Goal: Task Accomplishment & Management: Manage account settings

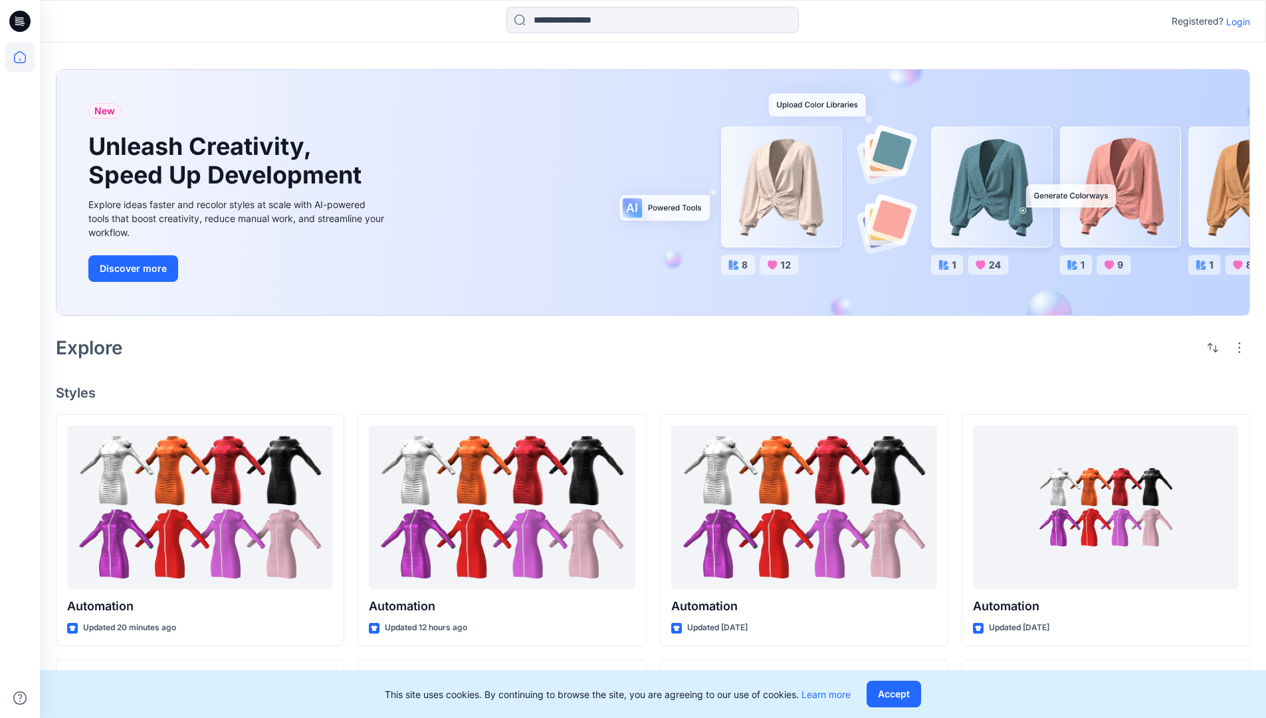
click at [1235, 21] on p "Login" at bounding box center [1238, 22] width 24 height 14
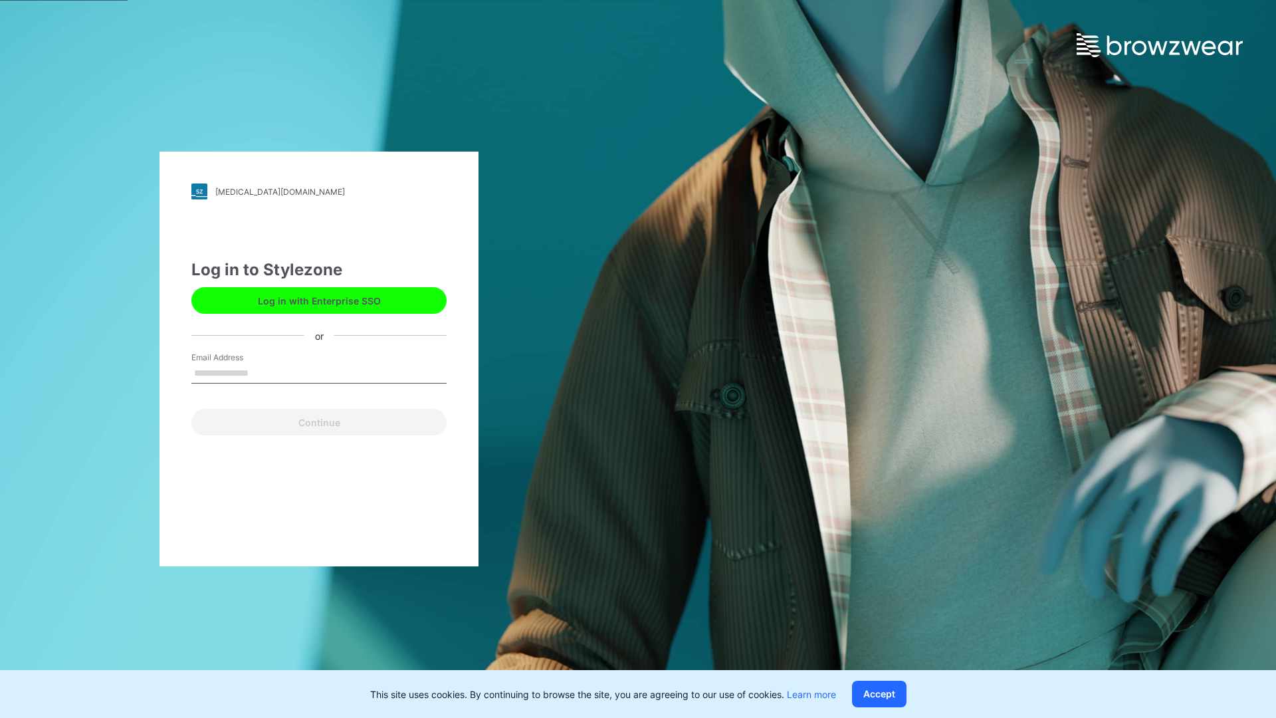
click at [263, 372] on input "Email Address" at bounding box center [318, 374] width 255 height 20
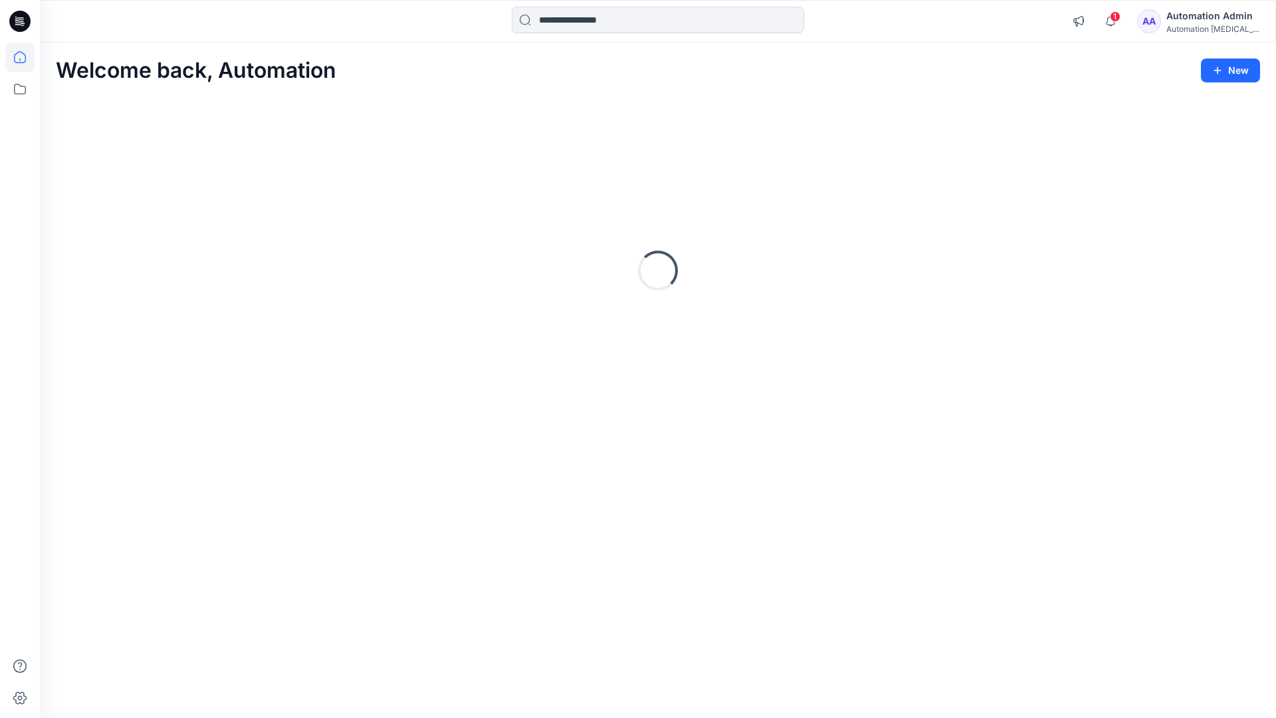
click at [25, 57] on icon at bounding box center [20, 57] width 12 height 12
click at [1202, 22] on div "Automation Admin" at bounding box center [1212, 16] width 93 height 16
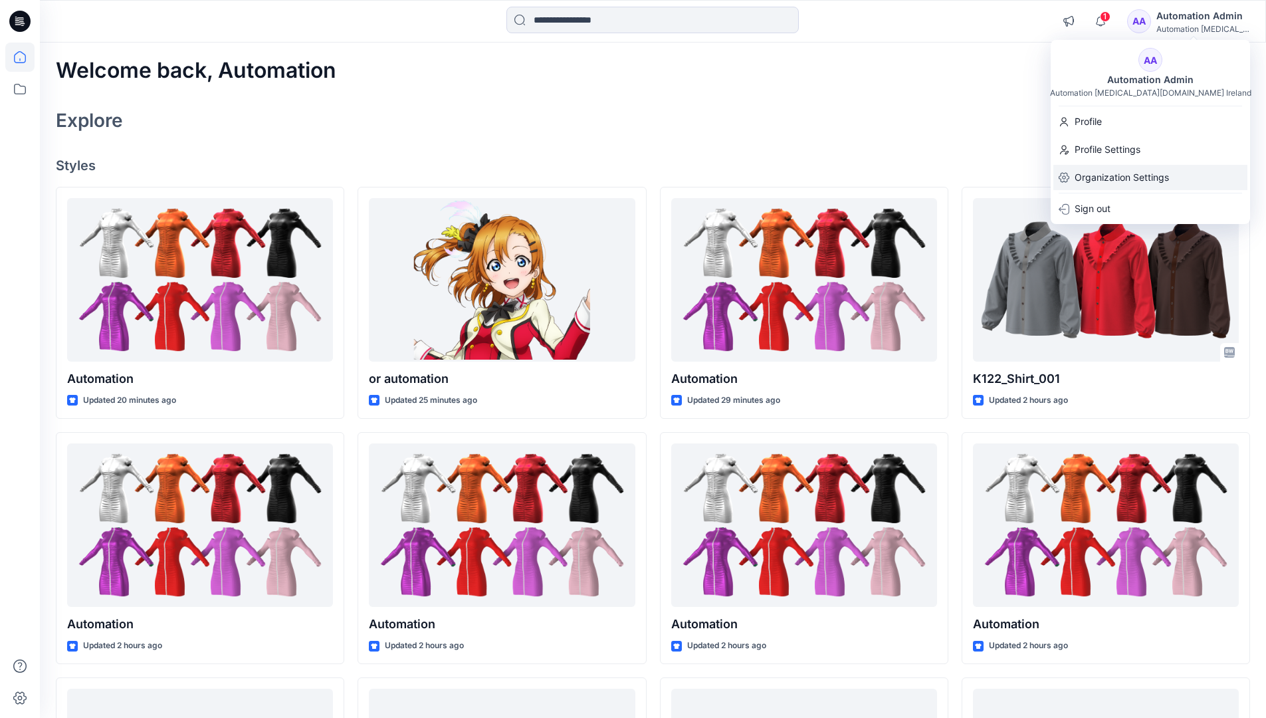
click at [1125, 180] on p "Organization Settings" at bounding box center [1122, 177] width 94 height 25
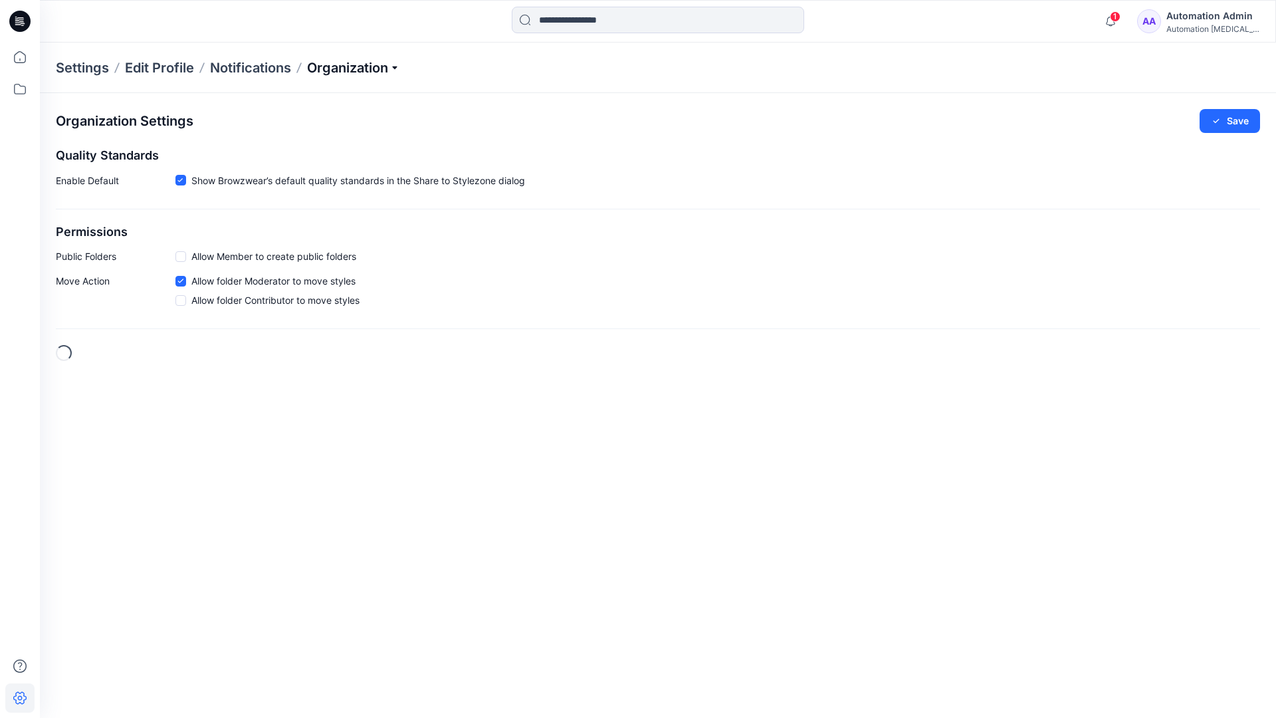
click at [379, 72] on p "Organization" at bounding box center [353, 67] width 93 height 19
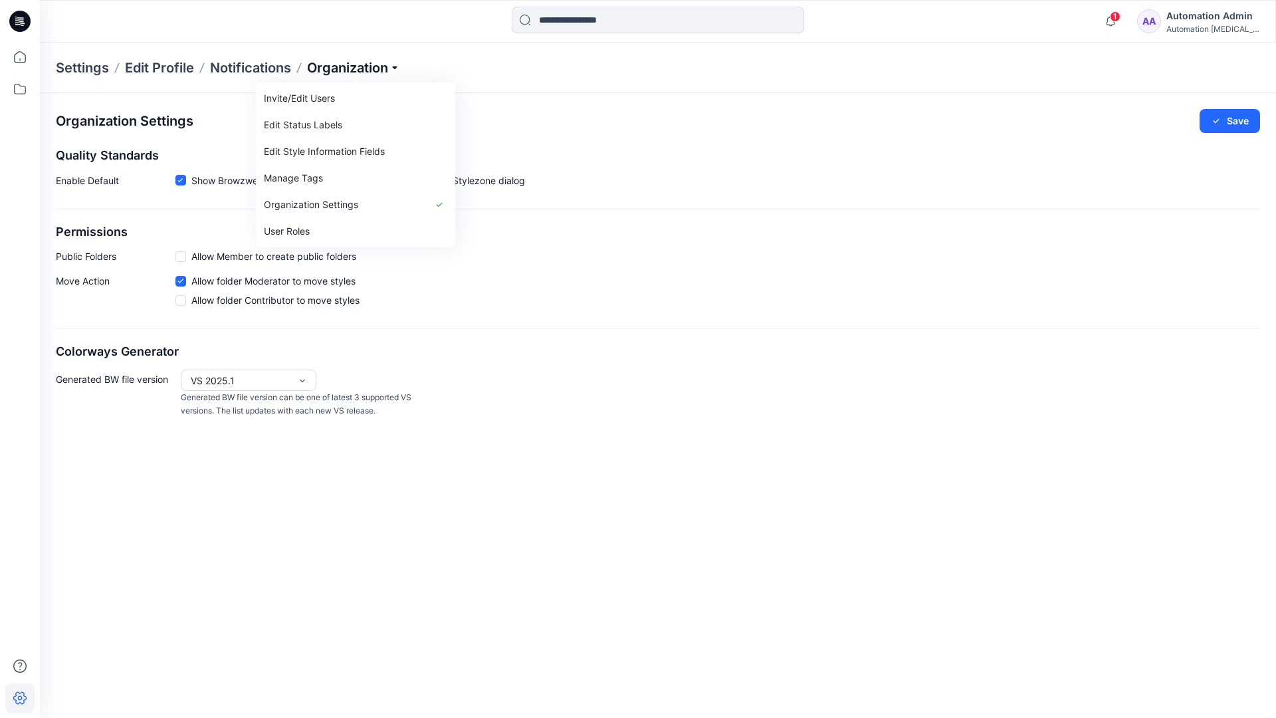
click at [375, 68] on p "Organization" at bounding box center [353, 67] width 93 height 19
click at [180, 259] on span at bounding box center [180, 256] width 11 height 11
click at [1238, 122] on button "Save" at bounding box center [1230, 121] width 60 height 24
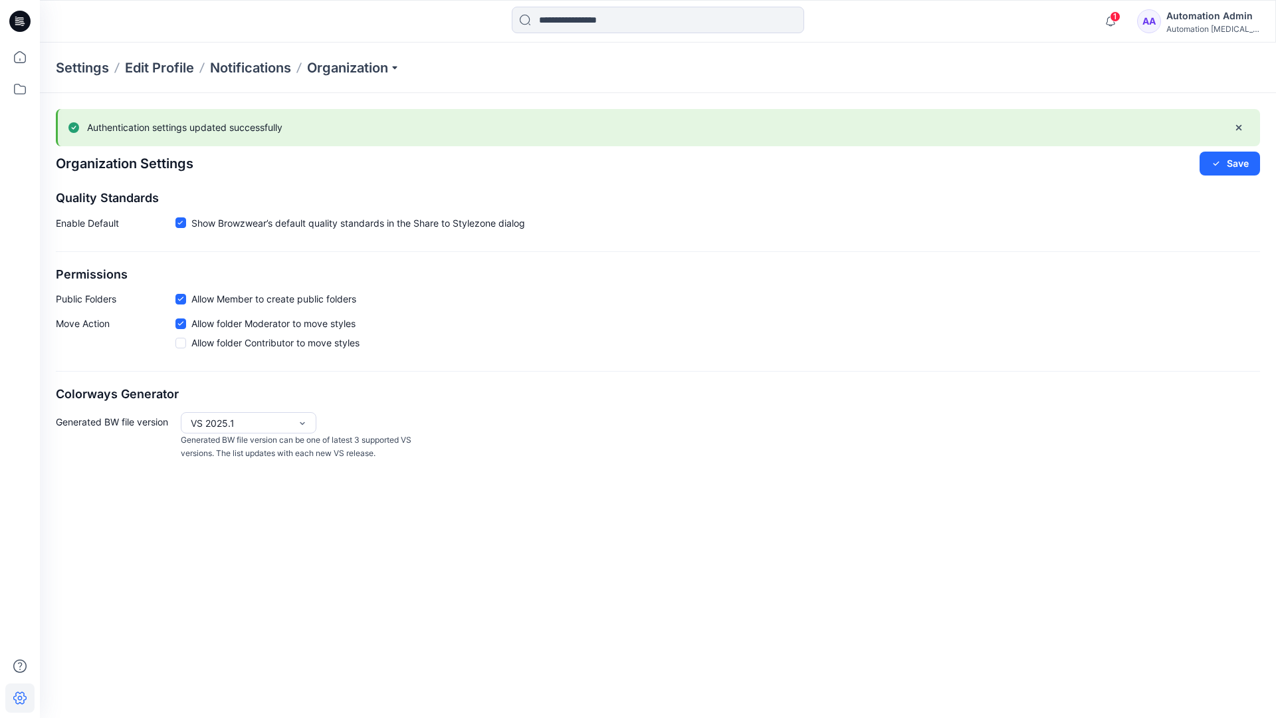
click at [182, 298] on icon at bounding box center [180, 299] width 5 height 4
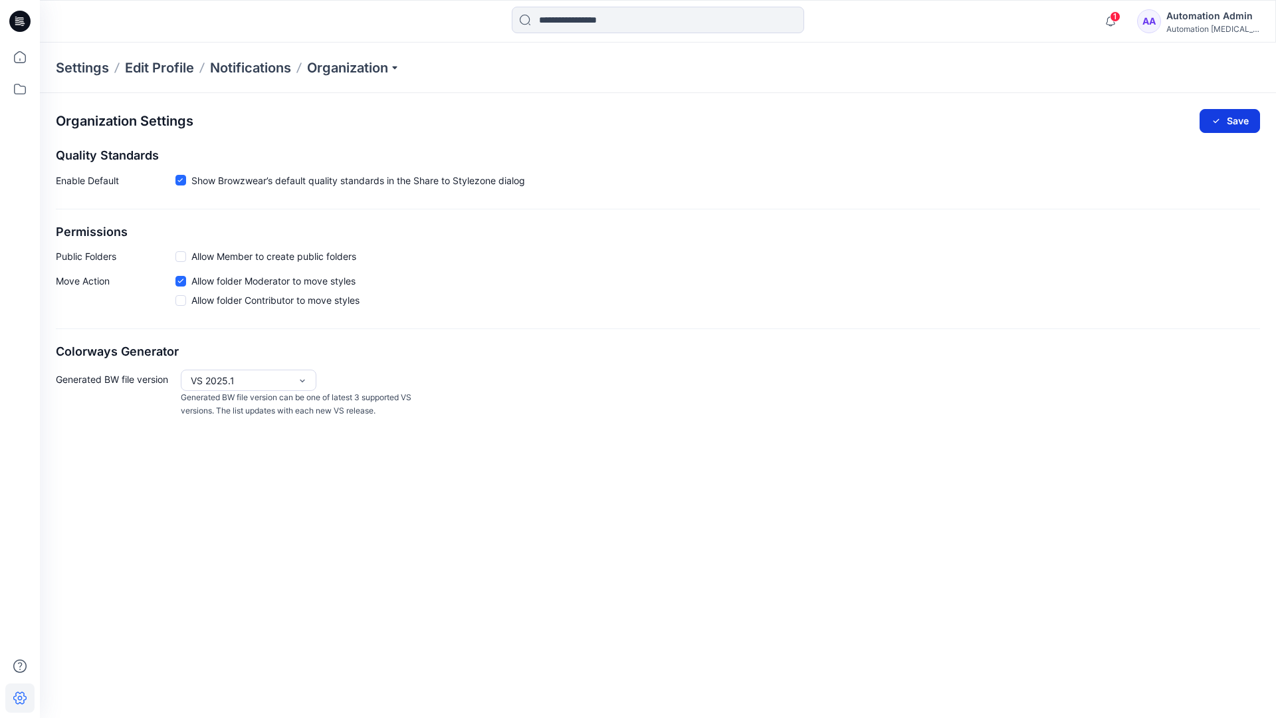
click at [1238, 118] on button "Save" at bounding box center [1230, 121] width 60 height 24
click at [180, 180] on icon at bounding box center [180, 180] width 6 height 5
click at [1232, 118] on button "Save" at bounding box center [1230, 121] width 60 height 24
click at [181, 182] on span at bounding box center [180, 181] width 11 height 11
click at [1244, 116] on button "Save" at bounding box center [1230, 121] width 60 height 24
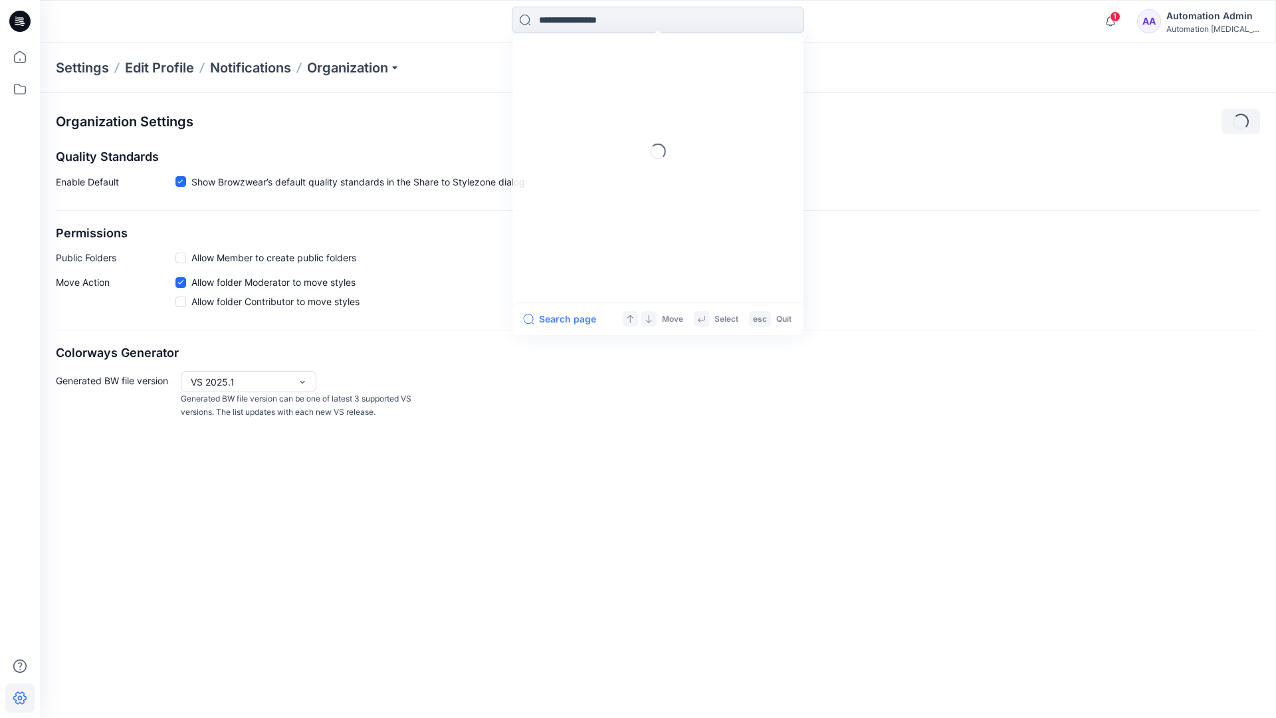
click at [601, 21] on input at bounding box center [658, 20] width 292 height 27
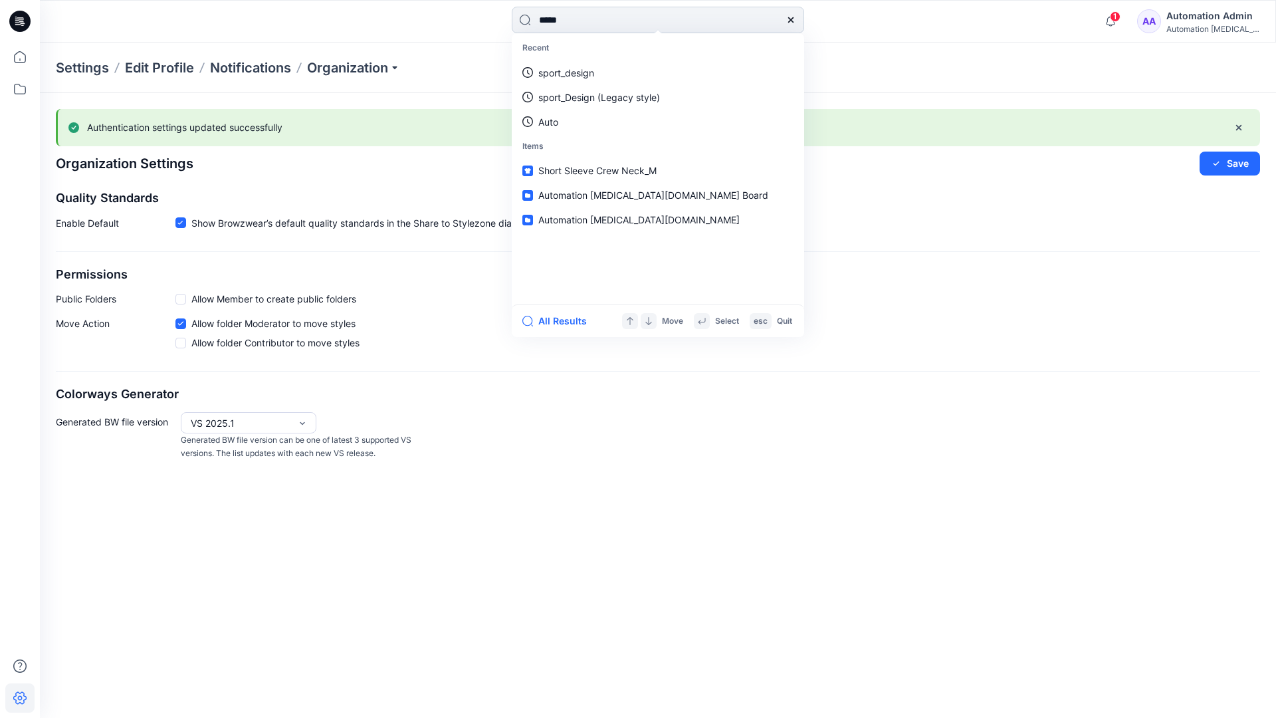
type input "****"
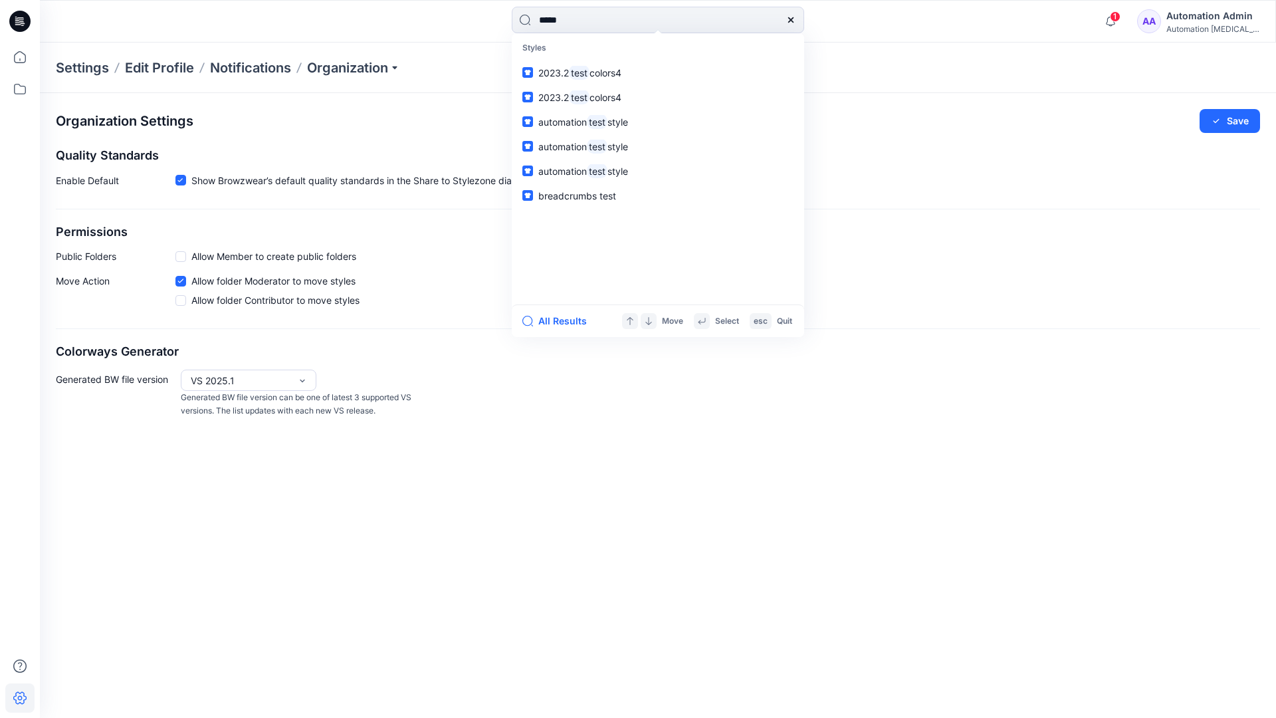
click at [792, 20] on icon at bounding box center [791, 20] width 11 height 11
click at [744, 14] on input at bounding box center [658, 20] width 292 height 27
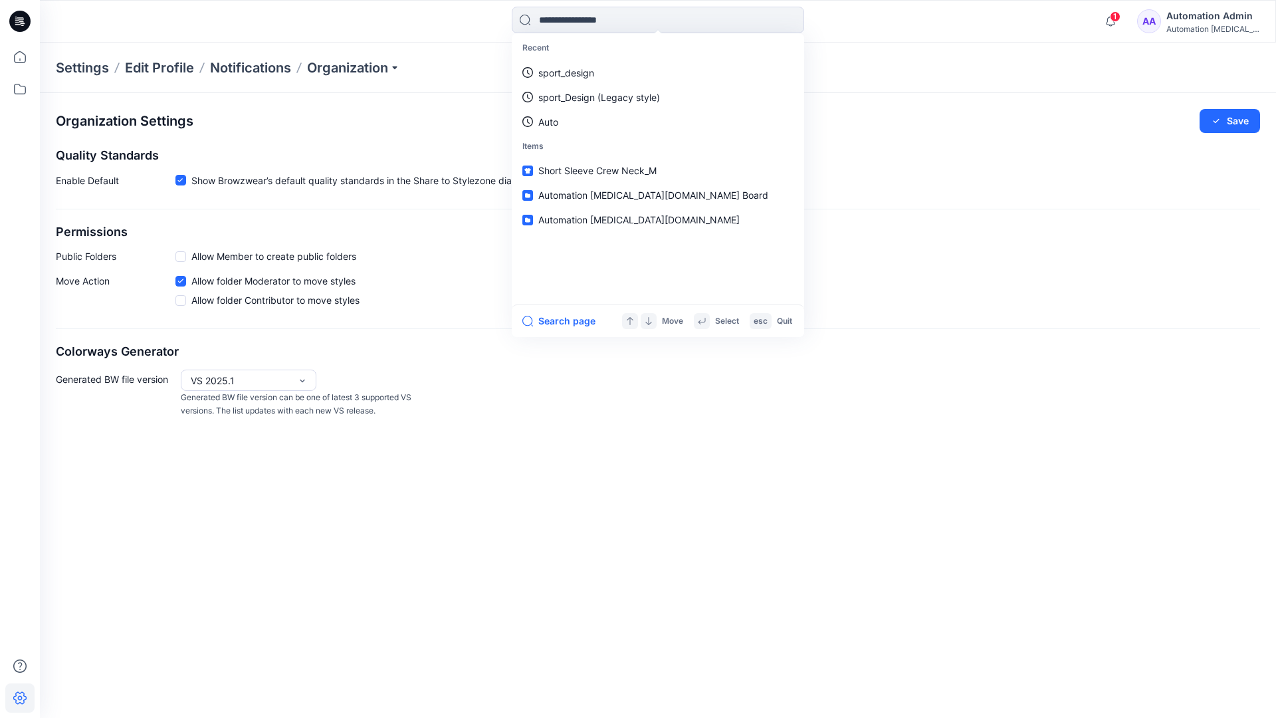
click at [1197, 14] on div "Automation Admin" at bounding box center [1212, 16] width 93 height 16
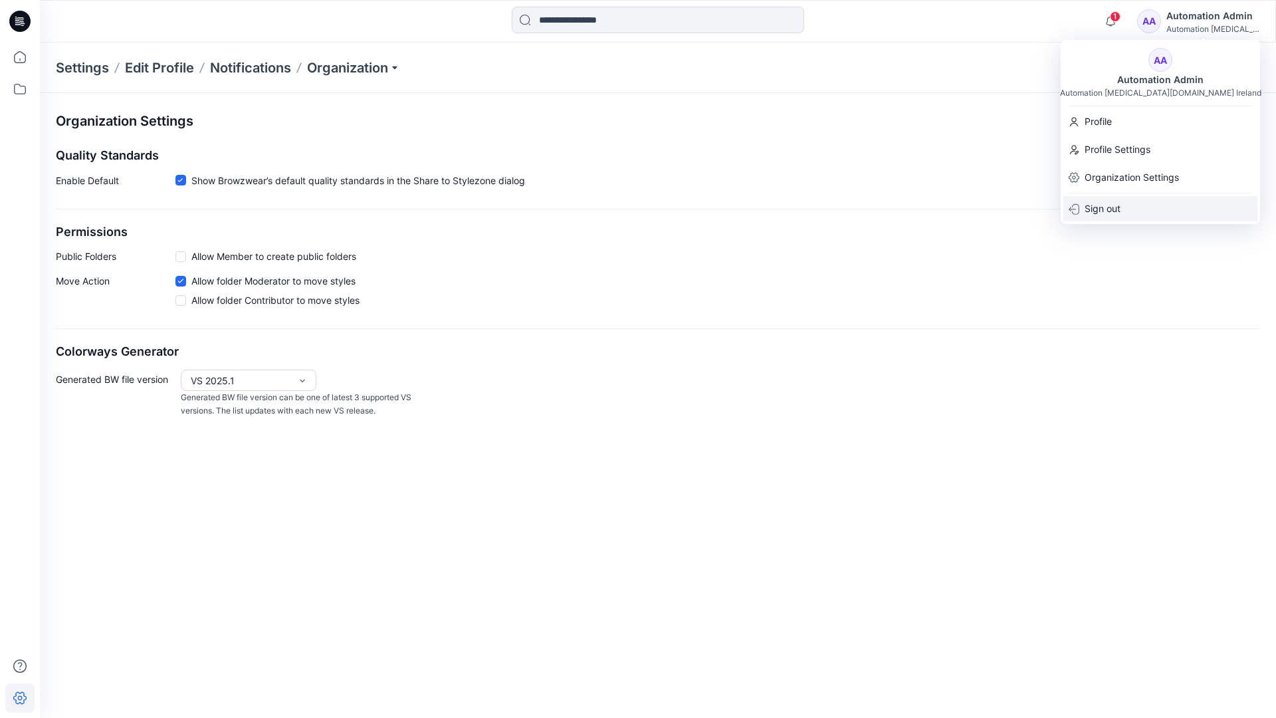
click at [1123, 205] on div "Sign out" at bounding box center [1160, 208] width 194 height 25
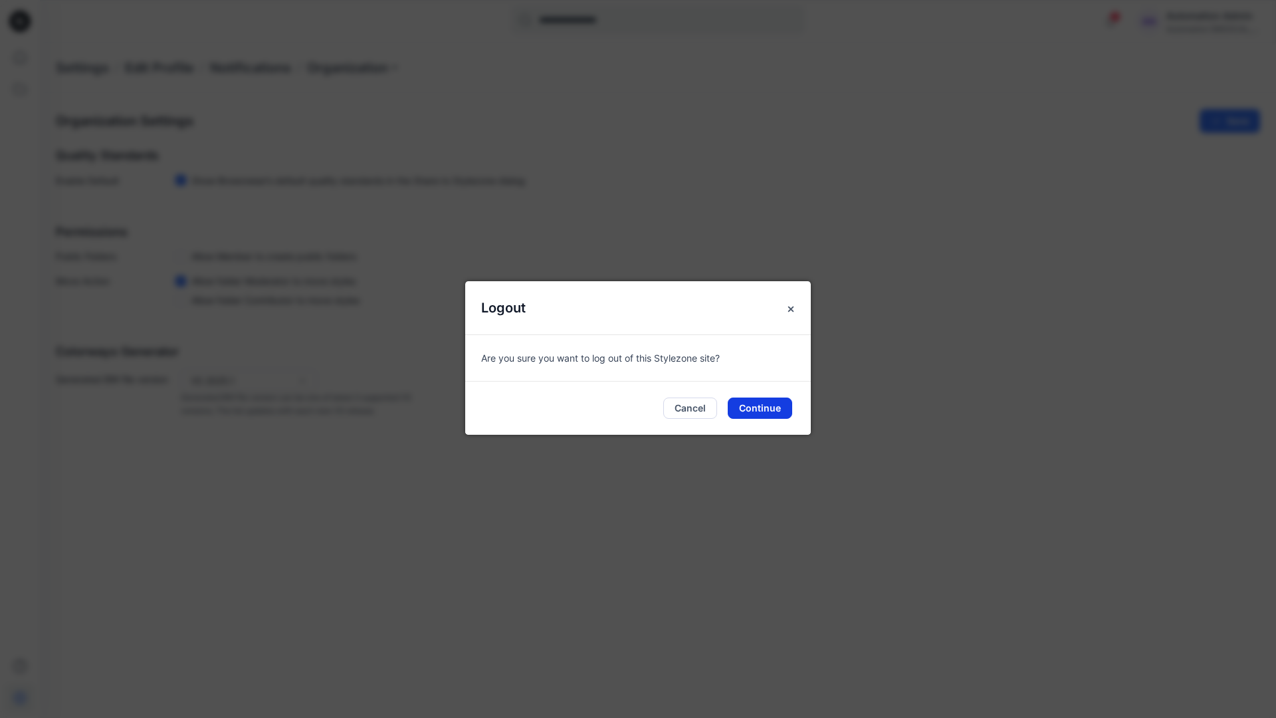
click at [761, 402] on button "Continue" at bounding box center [760, 407] width 64 height 21
